Goal: Information Seeking & Learning: Learn about a topic

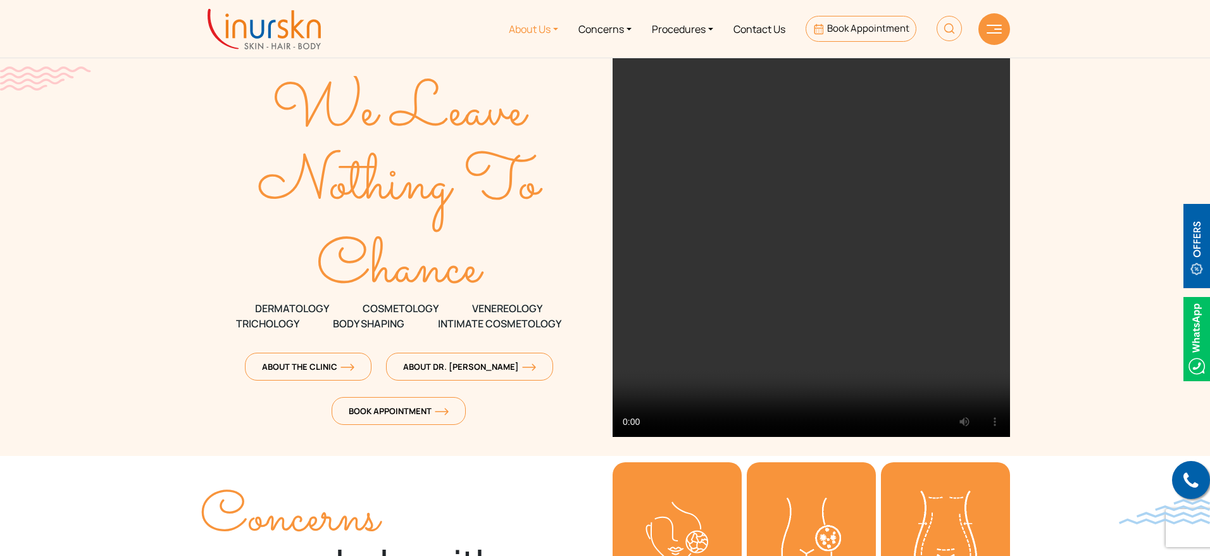
click at [522, 34] on link "About Us" at bounding box center [534, 28] width 70 height 47
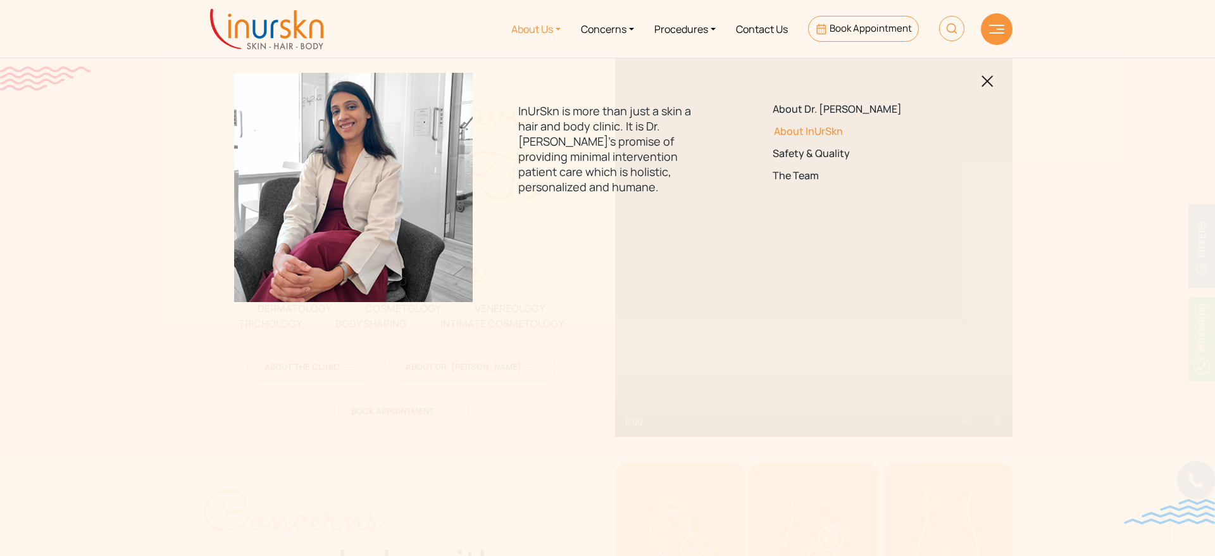
click at [827, 128] on link "About InUrSkn" at bounding box center [862, 131] width 178 height 12
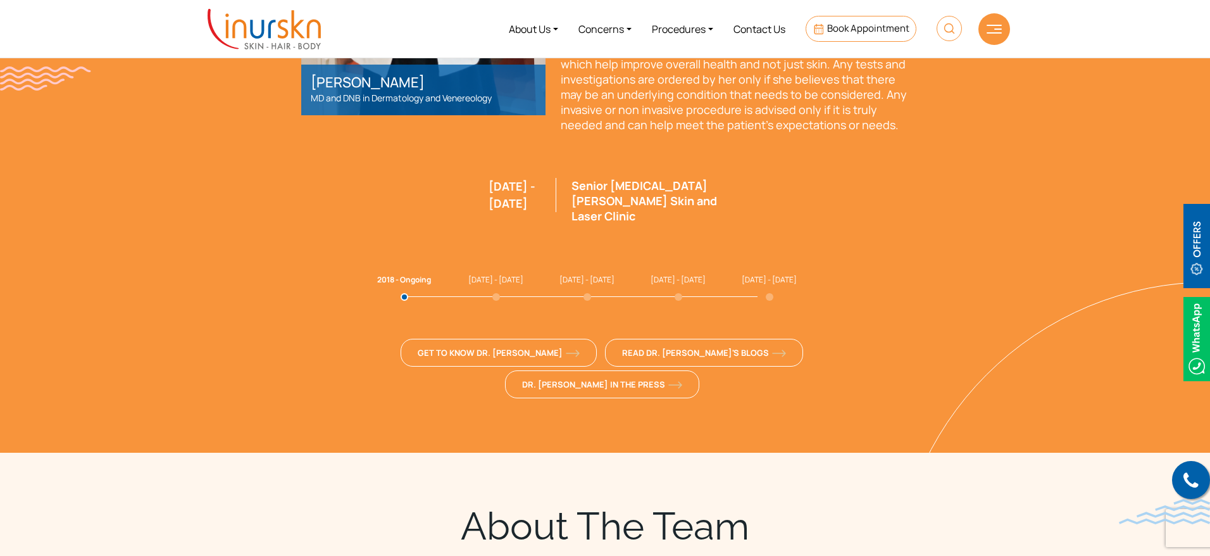
scroll to position [3441, 0]
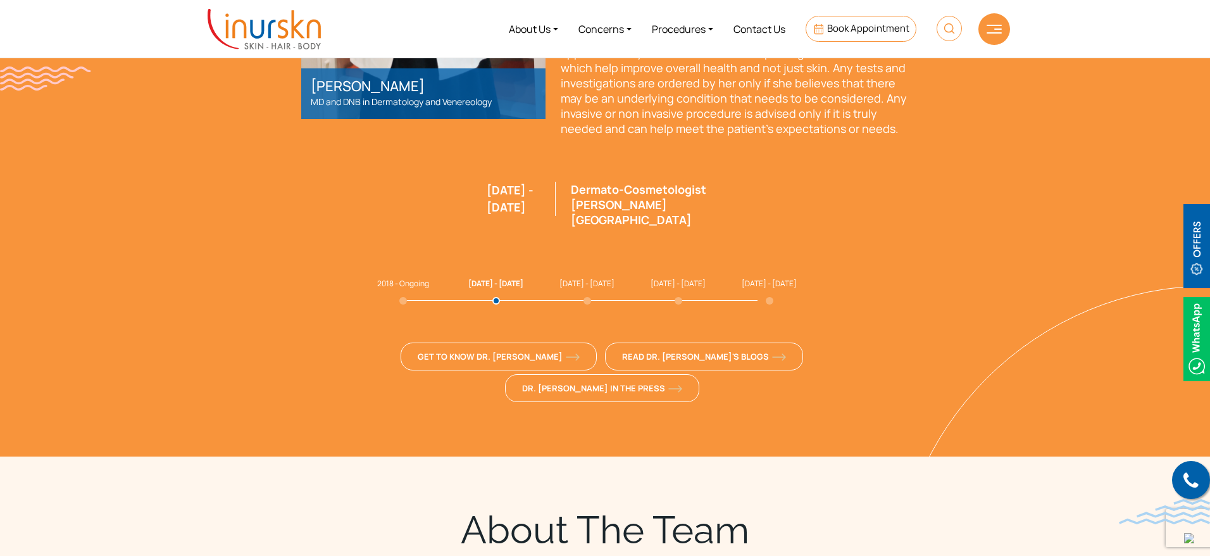
click at [760, 285] on span "[DATE] - [DATE]" at bounding box center [769, 283] width 55 height 11
click at [675, 284] on ul "2018 - Ongoing [DATE] - [DATE] [DATE] - [DATE] [DATE] - [DATE] [DATE] - [DATE]" at bounding box center [605, 282] width 456 height 19
click at [668, 286] on span "[DATE] - [DATE]" at bounding box center [678, 283] width 55 height 11
click at [574, 284] on ul "2018 - Ongoing 2016 - 2018 2012 - 2015 2011 - 2012 2008 - 2011" at bounding box center [605, 282] width 456 height 19
click at [579, 281] on span "2012 - 2015" at bounding box center [587, 283] width 55 height 11
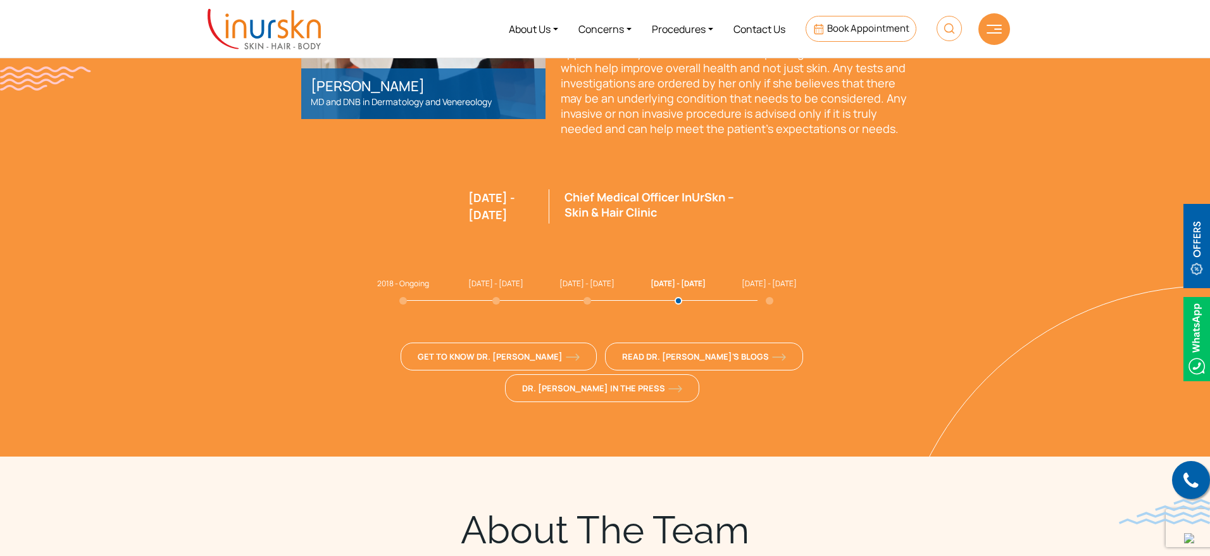
click at [663, 282] on div "Dr. Sejal Saheta MD and DNB in Dermatology and Venereology "Dr. Sejal has dual …" at bounding box center [605, 95] width 608 height 622
